Goal: Information Seeking & Learning: Find specific fact

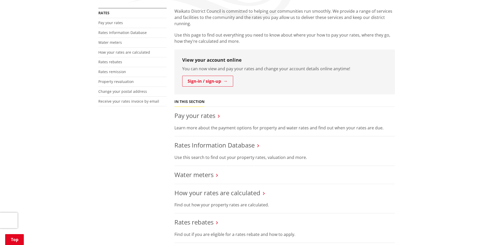
scroll to position [104, 0]
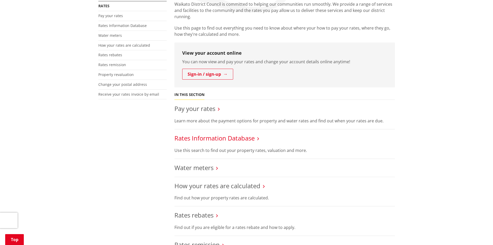
click at [211, 137] on link "Rates Information Database" at bounding box center [214, 138] width 80 height 9
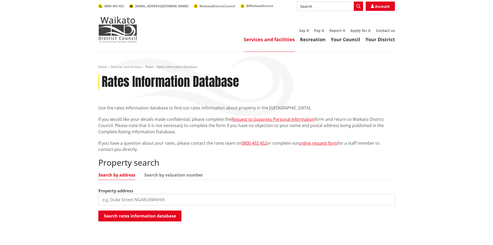
click at [117, 197] on input "search" at bounding box center [246, 199] width 297 height 11
type input "[STREET_ADDRESS]"
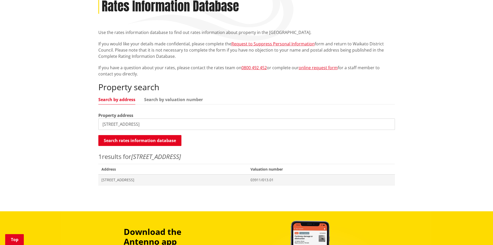
scroll to position [78, 0]
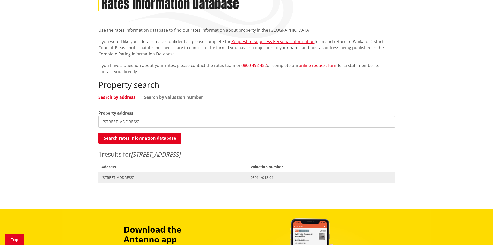
click at [124, 178] on span "[STREET_ADDRESS]" at bounding box center [172, 177] width 143 height 5
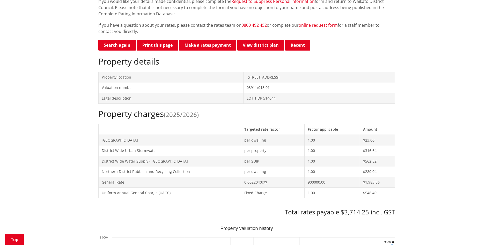
scroll to position [129, 0]
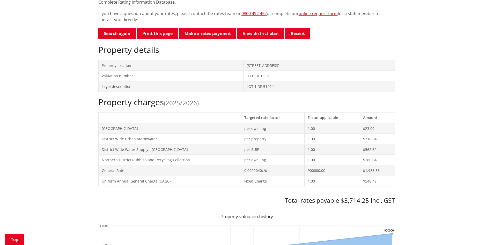
click at [153, 34] on button "Print this page" at bounding box center [157, 33] width 41 height 11
